Goal: Information Seeking & Learning: Learn about a topic

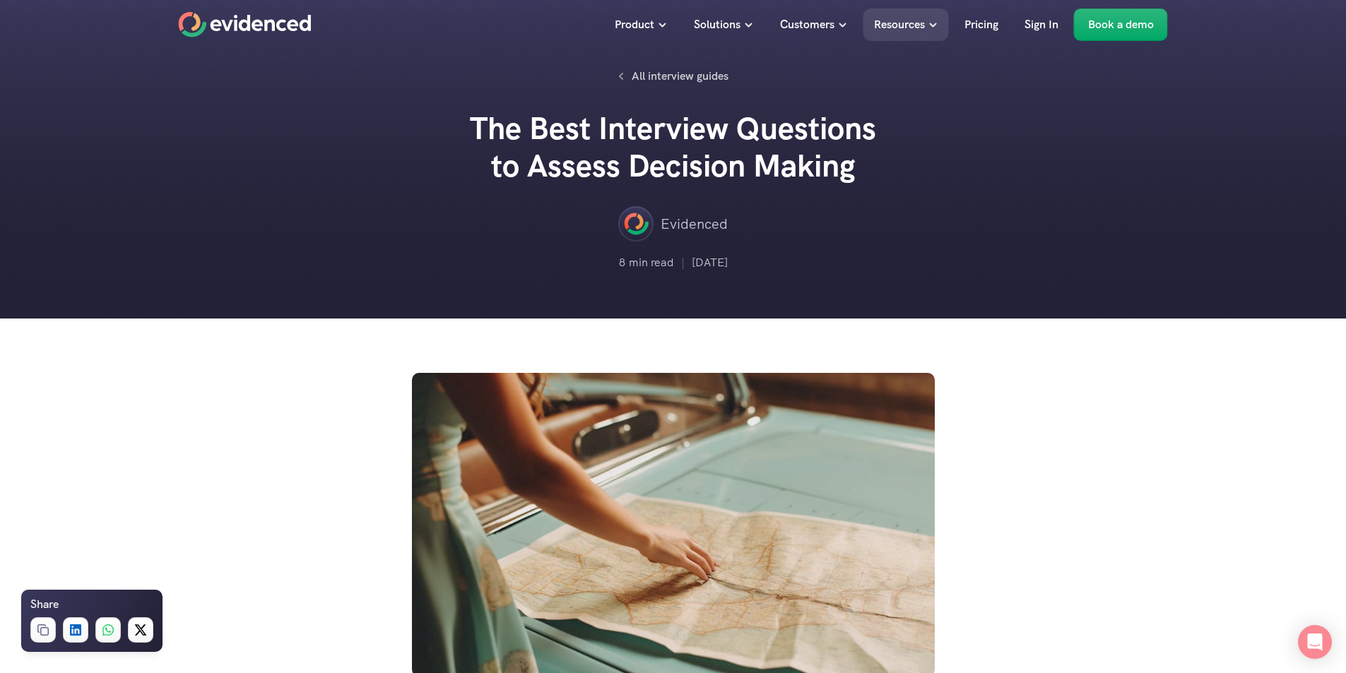
click at [1236, 322] on div "Need help assessing Decision Making ? Watch a quick demo" at bounding box center [673, 346] width 1346 height 54
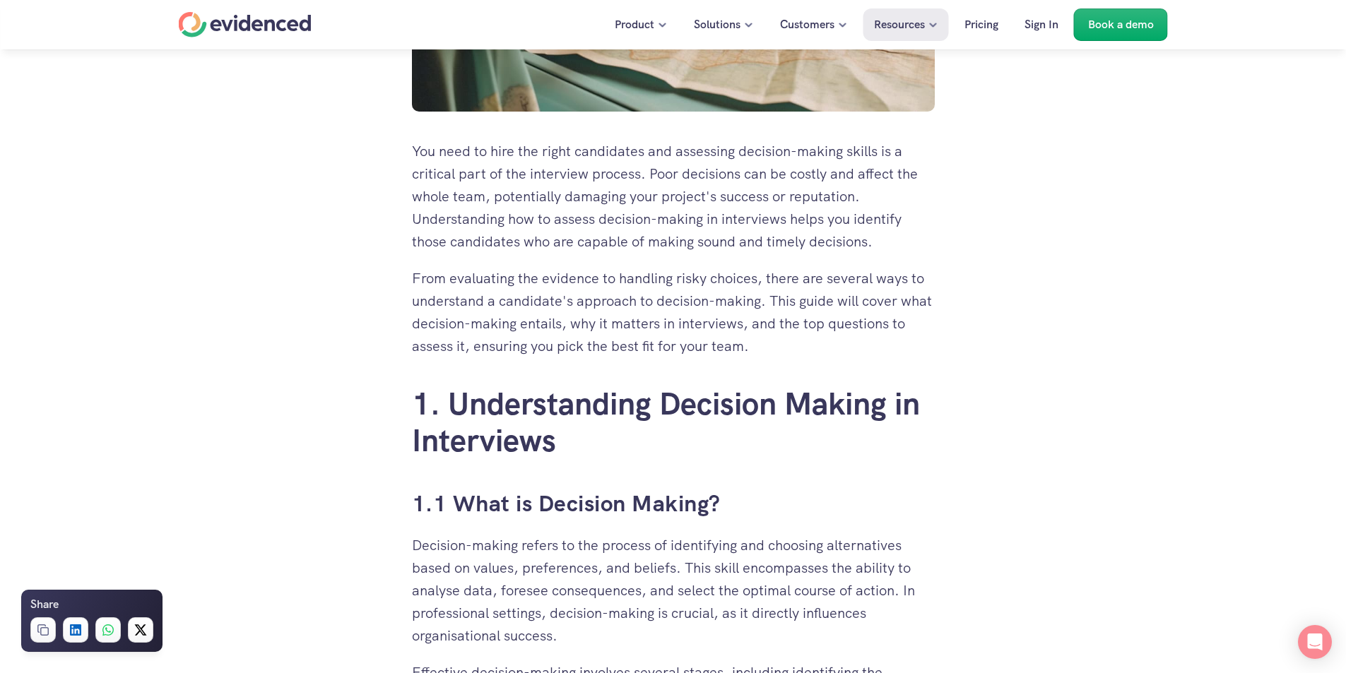
scroll to position [989, 0]
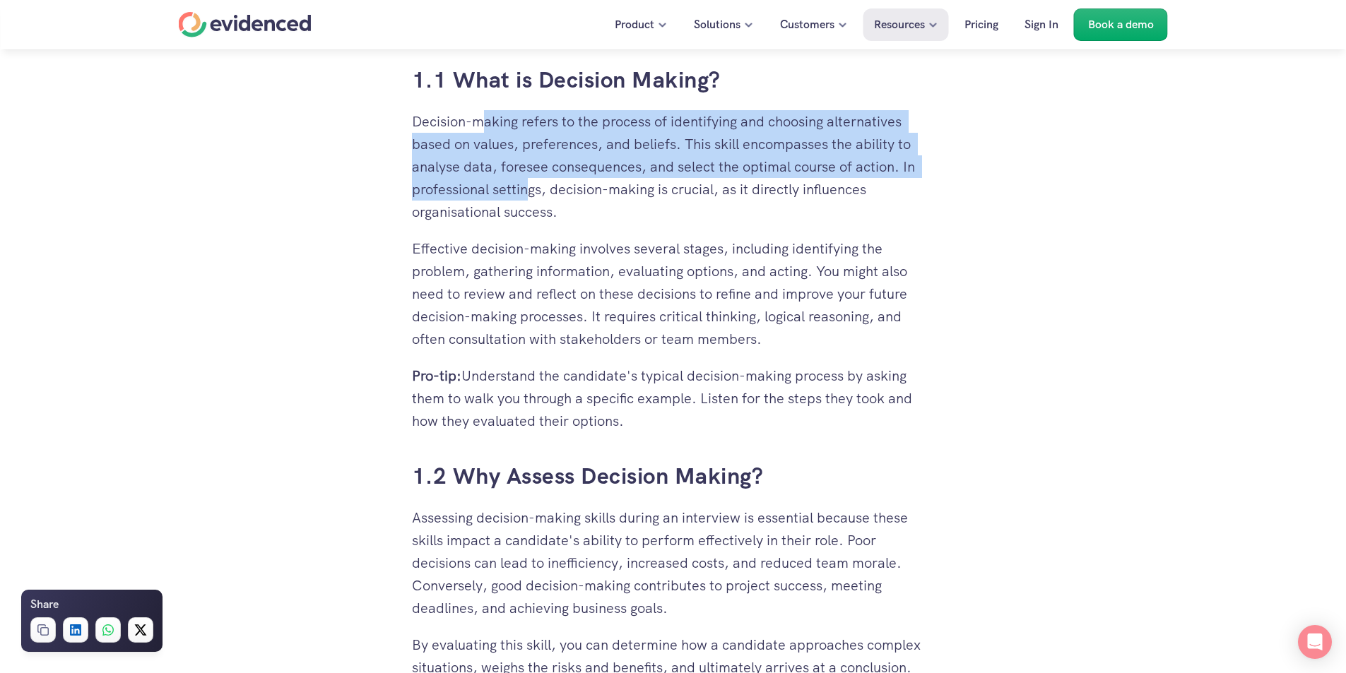
drag, startPoint x: 481, startPoint y: 117, endPoint x: 529, endPoint y: 186, distance: 83.7
click at [529, 186] on p "Decision-making refers to the process of identifying and choosing alternatives …" at bounding box center [673, 166] width 523 height 113
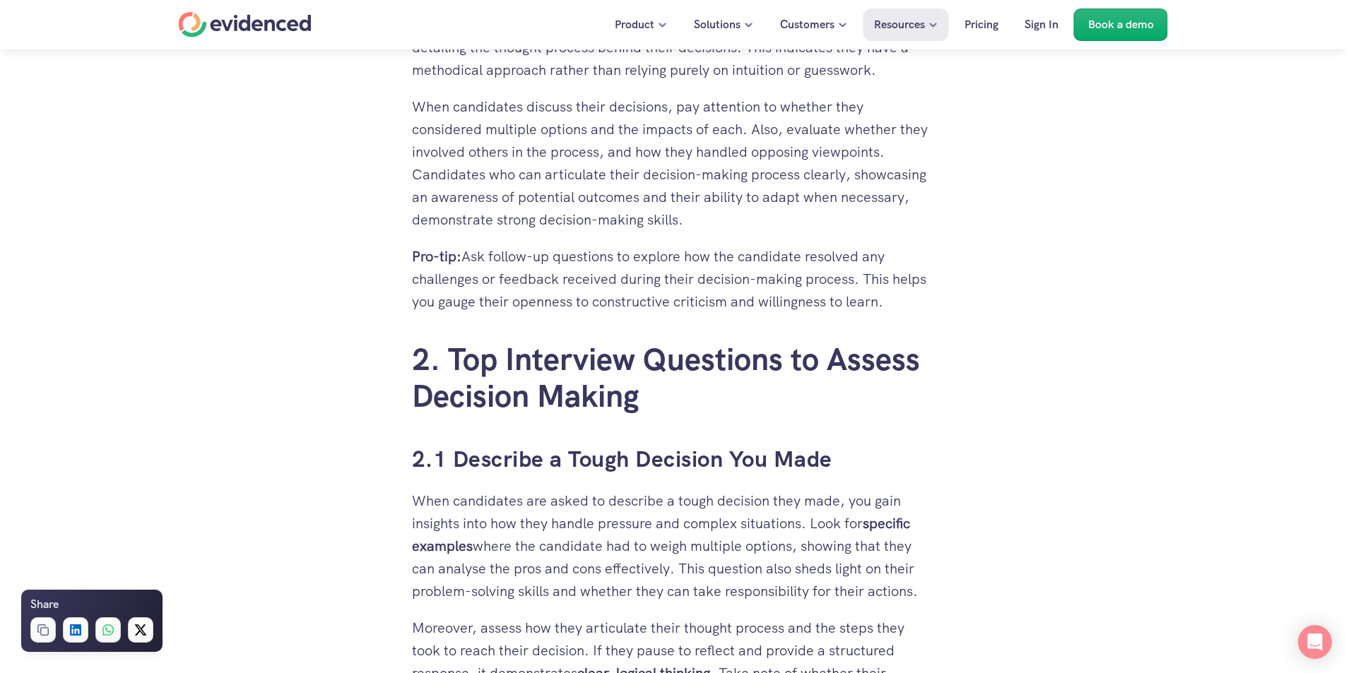
scroll to position [1979, 0]
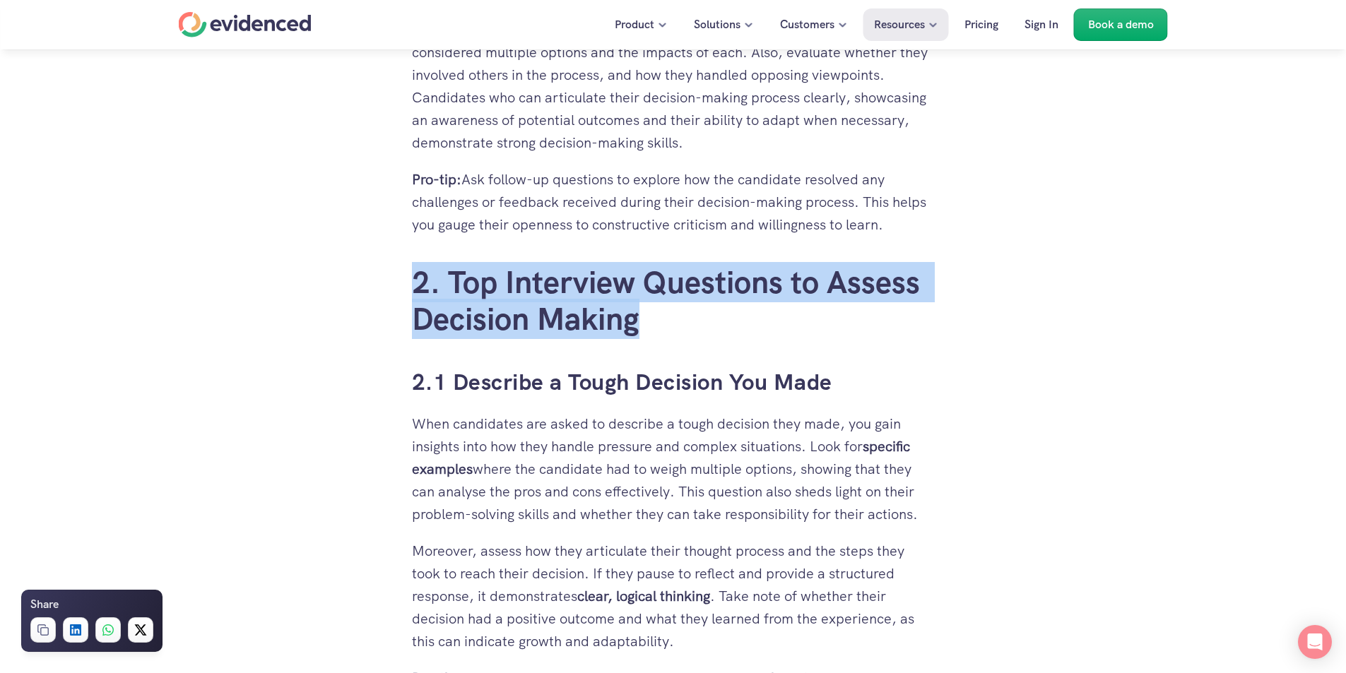
drag, startPoint x: 407, startPoint y: 259, endPoint x: 635, endPoint y: 331, distance: 239.2
click at [637, 330] on h2 "2. Top Interview Questions to Assess Decision Making" at bounding box center [673, 301] width 523 height 75
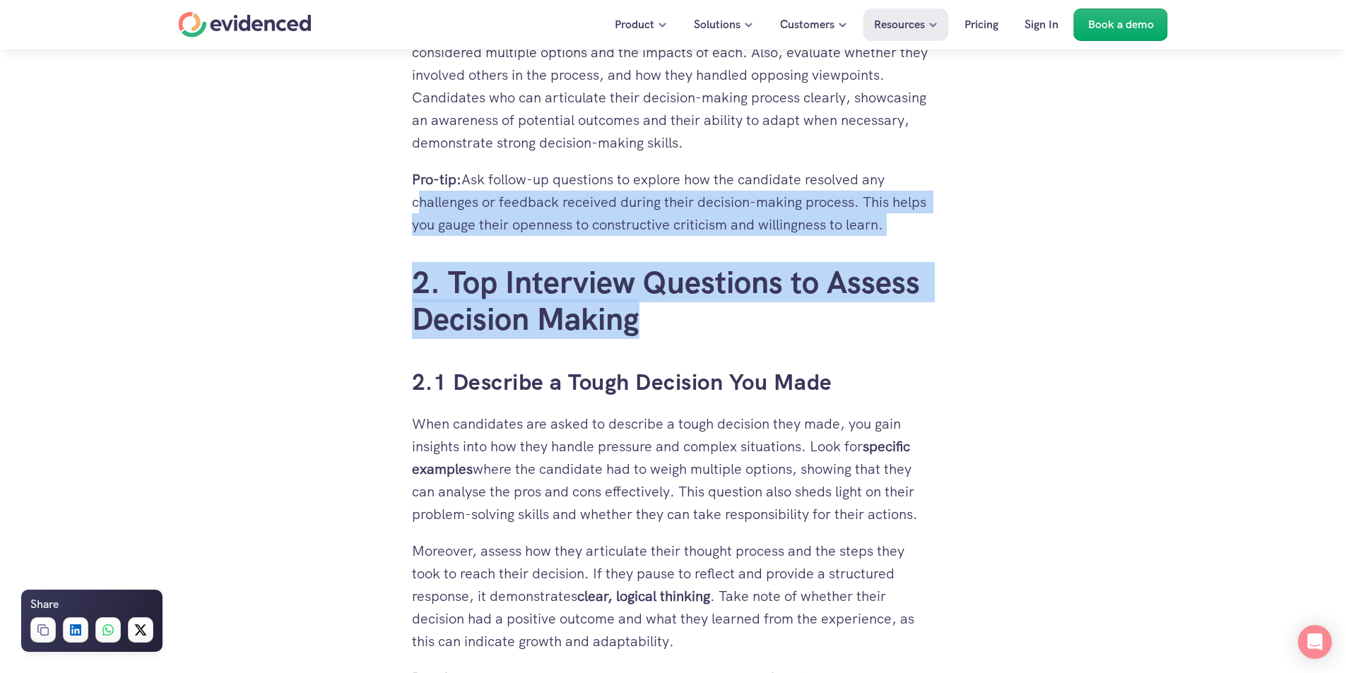
drag, startPoint x: 463, startPoint y: 250, endPoint x: 233, endPoint y: 197, distance: 236.4
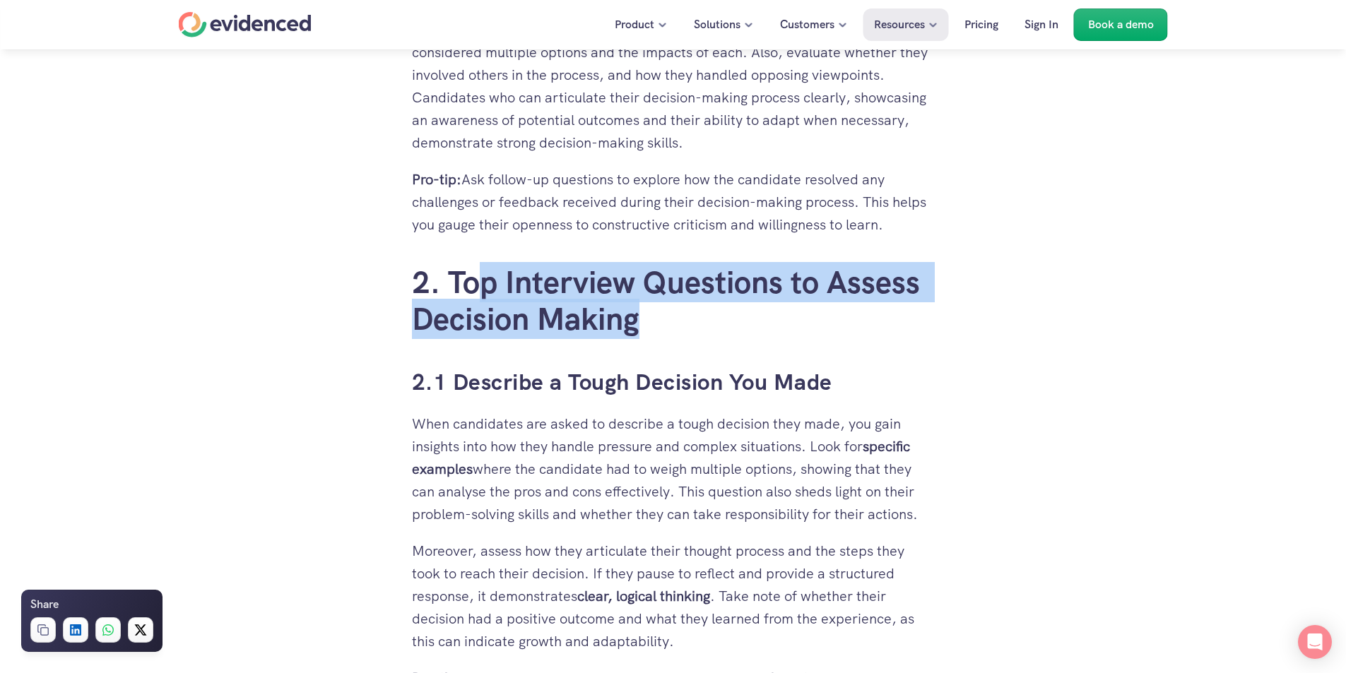
drag, startPoint x: 477, startPoint y: 264, endPoint x: 823, endPoint y: 346, distance: 356.0
drag, startPoint x: 806, startPoint y: 322, endPoint x: 764, endPoint y: 249, distance: 83.9
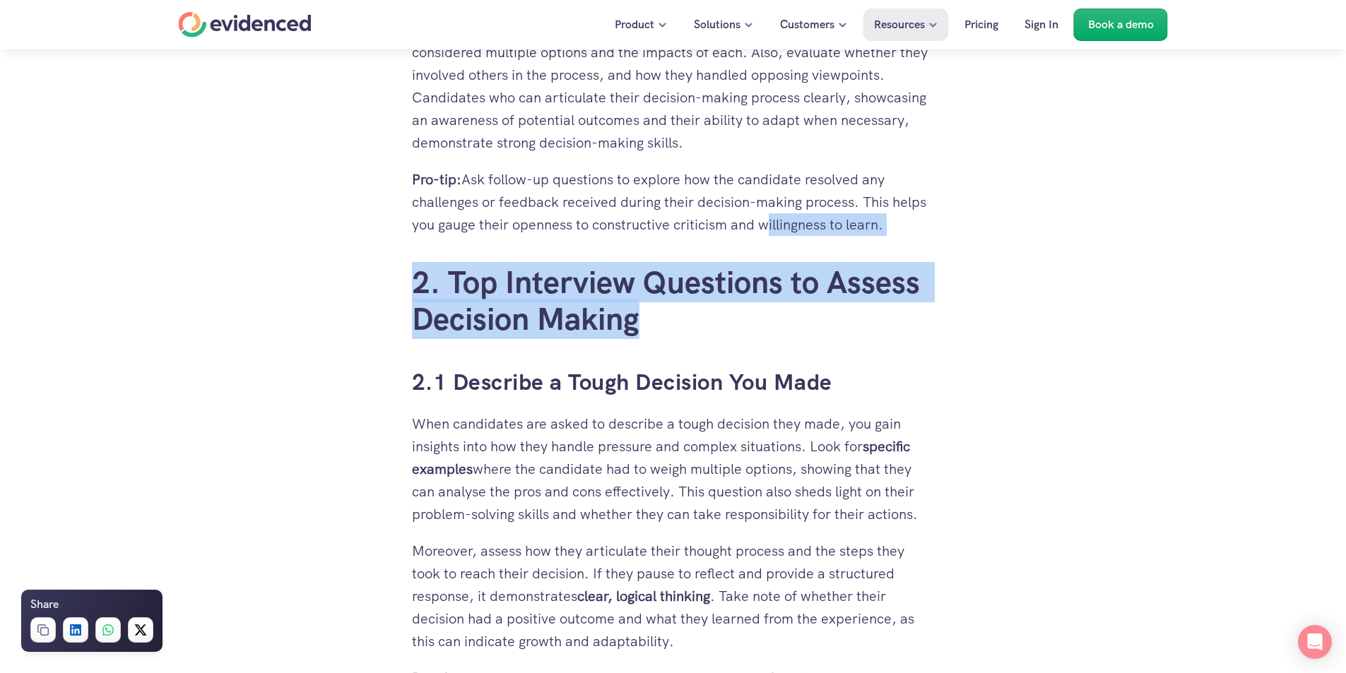
drag, startPoint x: 727, startPoint y: 247, endPoint x: 733, endPoint y: 326, distance: 80.1
click at [733, 326] on h2 "2. Top Interview Questions to Assess Decision Making" at bounding box center [673, 301] width 523 height 75
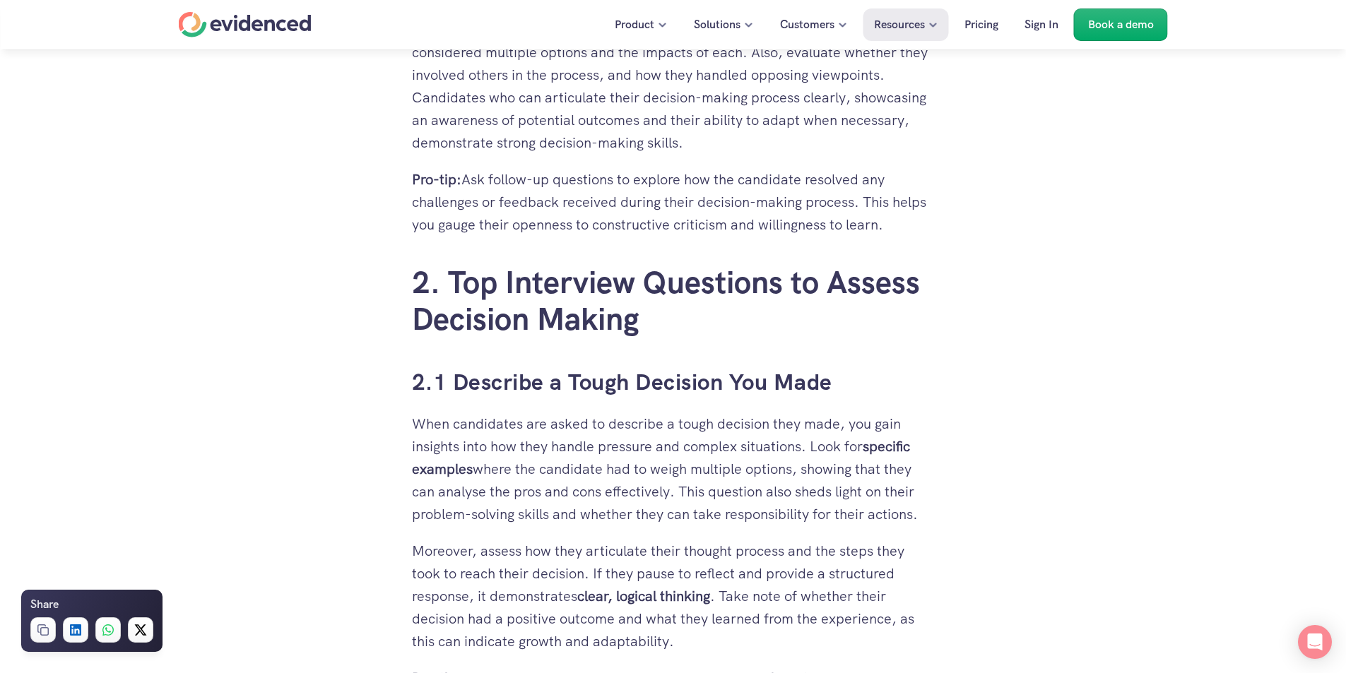
scroll to position [2191, 0]
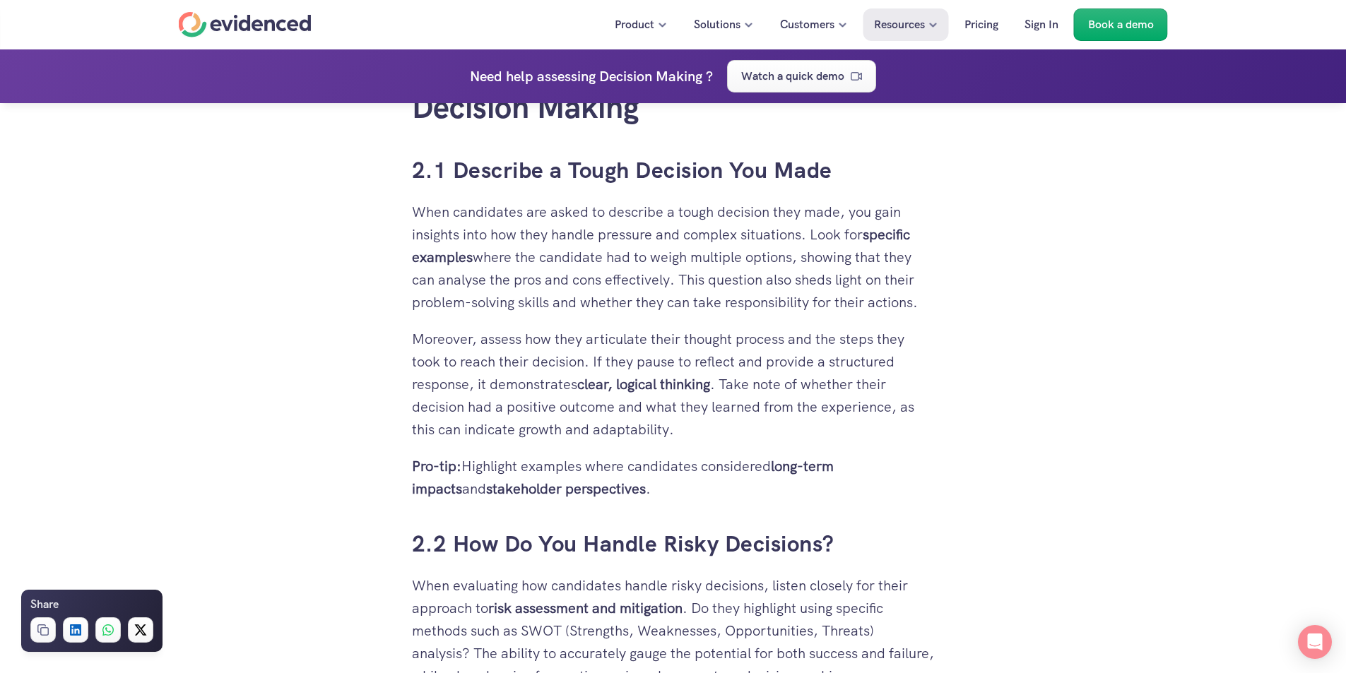
drag, startPoint x: 570, startPoint y: 176, endPoint x: 1100, endPoint y: 459, distance: 600.1
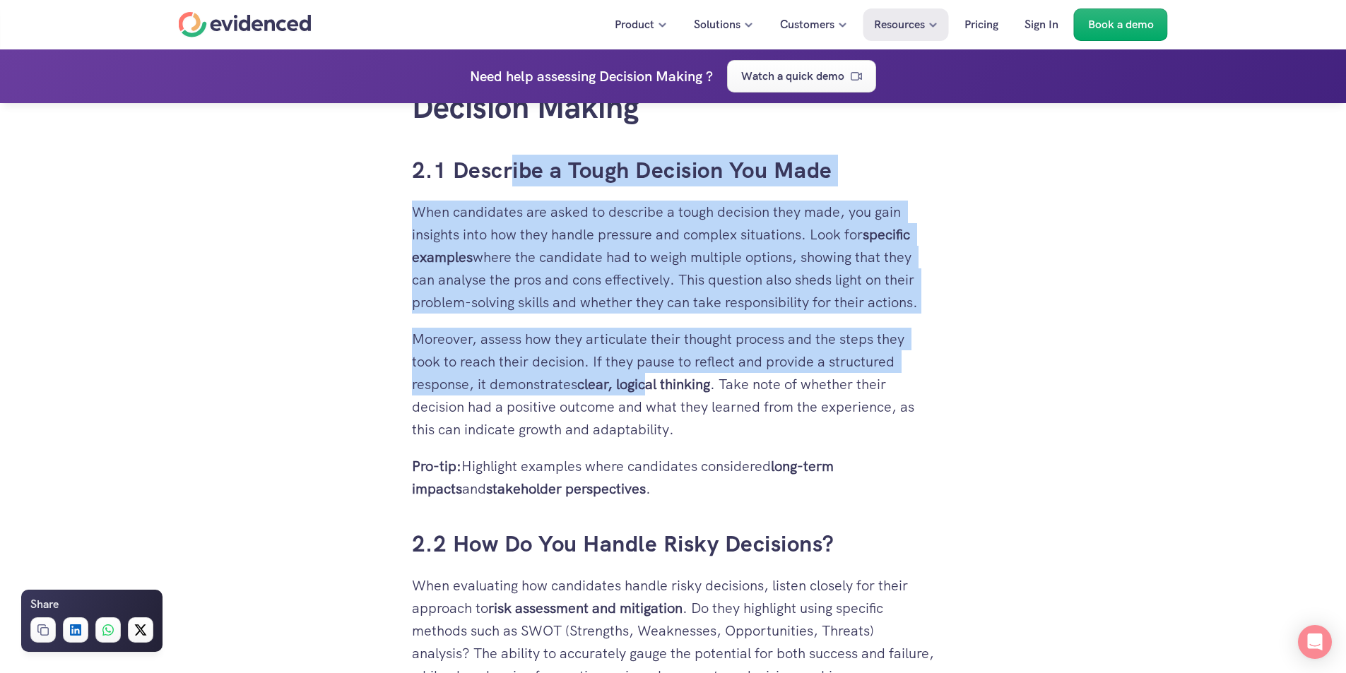
drag, startPoint x: 508, startPoint y: 169, endPoint x: 661, endPoint y: 368, distance: 251.5
click at [661, 368] on p "Moreover, assess how they articulate their thought process and the steps they t…" at bounding box center [673, 384] width 523 height 113
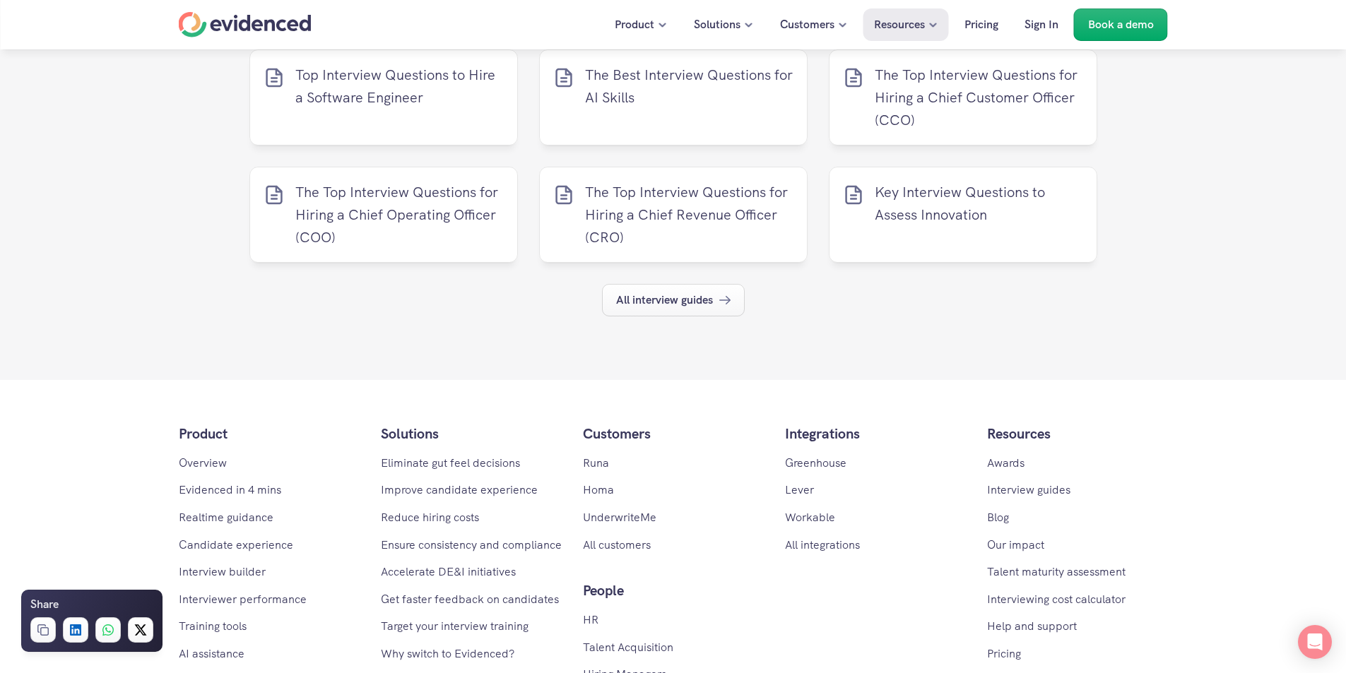
scroll to position [6643, 0]
